Goal: Transaction & Acquisition: Purchase product/service

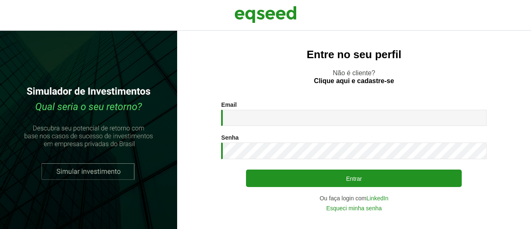
drag, startPoint x: 0, startPoint y: 0, endPoint x: 256, endPoint y: 109, distance: 278.3
click at [256, 108] on div "Email * Digite seu endereço de e-mail." at bounding box center [354, 113] width 266 height 24
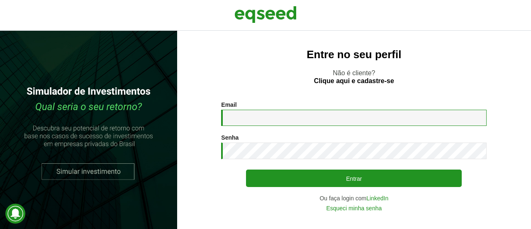
click at [259, 118] on input "Email *" at bounding box center [354, 118] width 266 height 16
type input "**********"
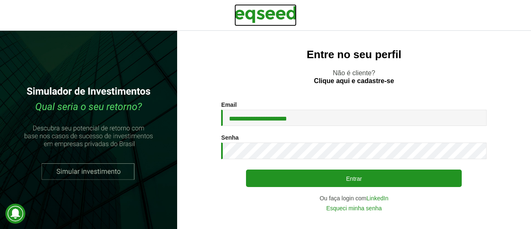
click at [261, 15] on img at bounding box center [265, 14] width 62 height 21
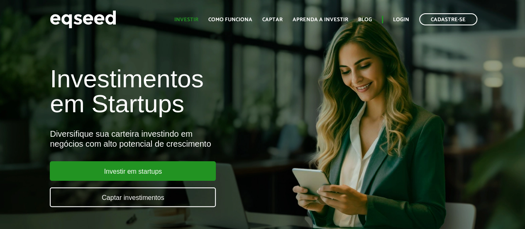
scroll to position [1753, 0]
click at [198, 17] on link "Investir" at bounding box center [186, 19] width 24 height 5
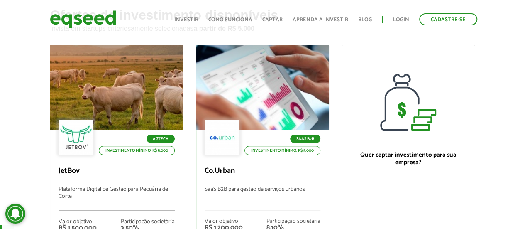
scroll to position [41, 0]
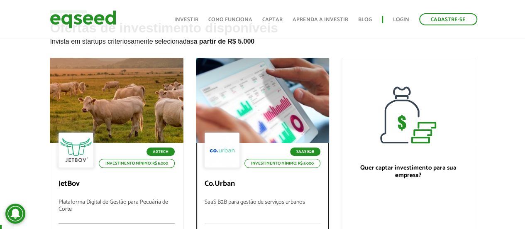
click at [285, 117] on div at bounding box center [263, 100] width 160 height 102
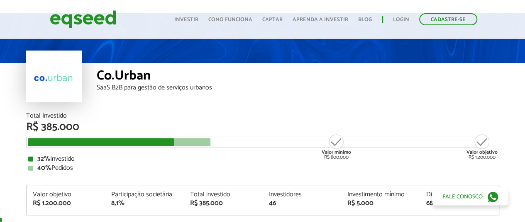
scroll to position [41, 0]
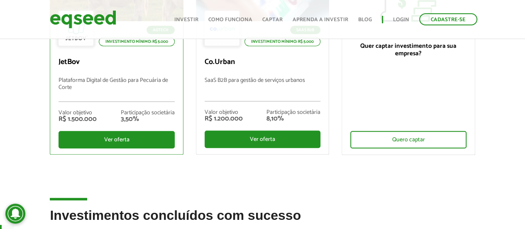
scroll to position [83, 0]
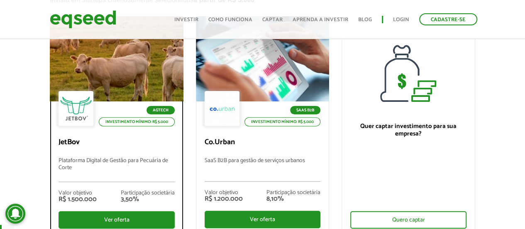
click at [156, 136] on div "Agtech Investimento mínimo: R$ 5.000 JetBov Plataforma Digital de Gestão para P…" at bounding box center [116, 167] width 132 height 133
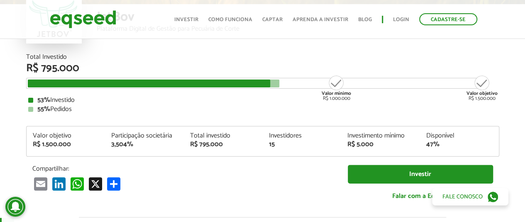
scroll to position [974, 0]
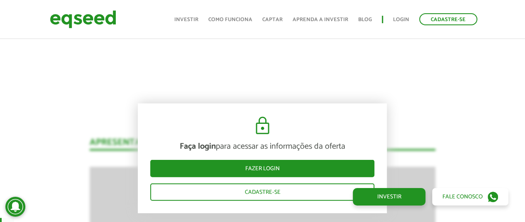
drag, startPoint x: 472, startPoint y: 129, endPoint x: 469, endPoint y: 127, distance: 4.3
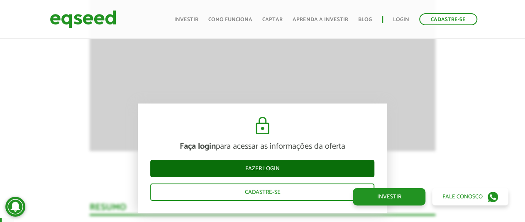
scroll to position [1223, 0]
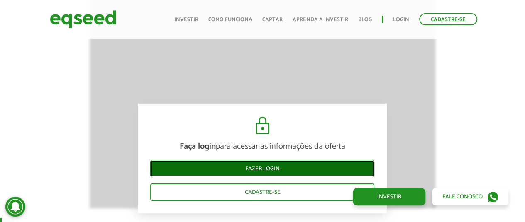
click at [327, 169] on link "Fazer login" at bounding box center [262, 168] width 224 height 17
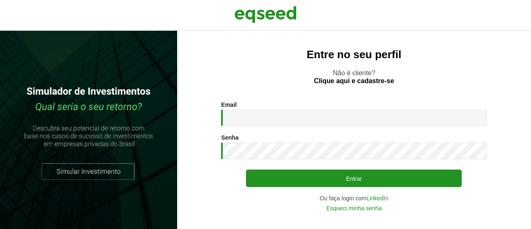
scroll to position [1753, 0]
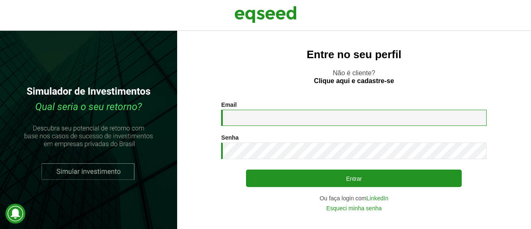
click at [297, 117] on input "Email *" at bounding box center [354, 118] width 266 height 16
type input "**********"
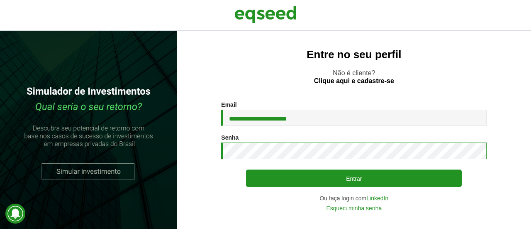
click at [246, 169] on button "Entrar" at bounding box center [354, 177] width 216 height 17
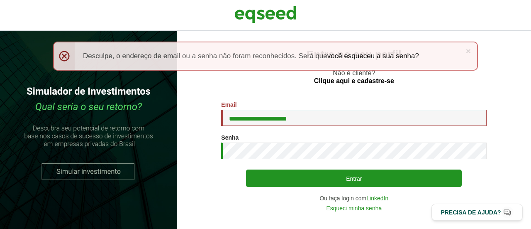
scroll to position [1753, 0]
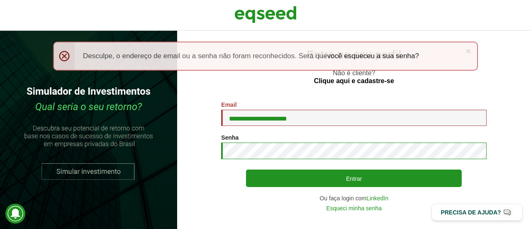
click at [246, 169] on button "Entrar" at bounding box center [354, 177] width 216 height 17
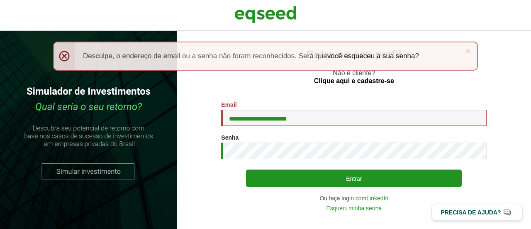
scroll to position [1753, 0]
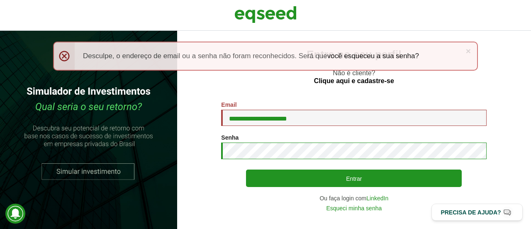
click at [246, 169] on button "Entrar" at bounding box center [354, 177] width 216 height 17
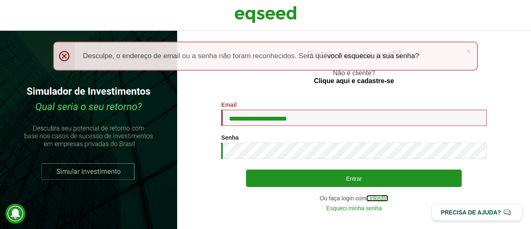
click at [372, 197] on link "LinkedIn" at bounding box center [377, 198] width 22 height 6
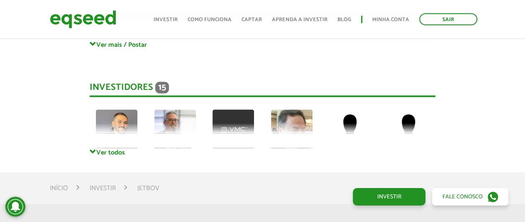
scroll to position [2223, 0]
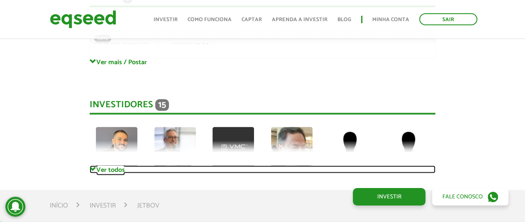
click at [105, 166] on link "Ver todos" at bounding box center [263, 170] width 346 height 8
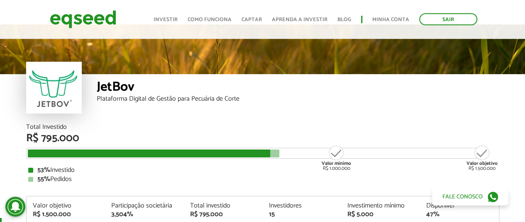
scroll to position [0, 0]
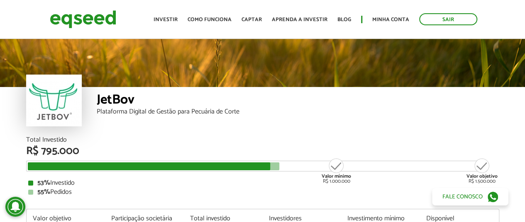
click at [313, 119] on div "JetBov Plataforma Digital de Gestão para Pecuária de Corte" at bounding box center [298, 112] width 403 height 50
